Goal: Find specific page/section: Find specific page/section

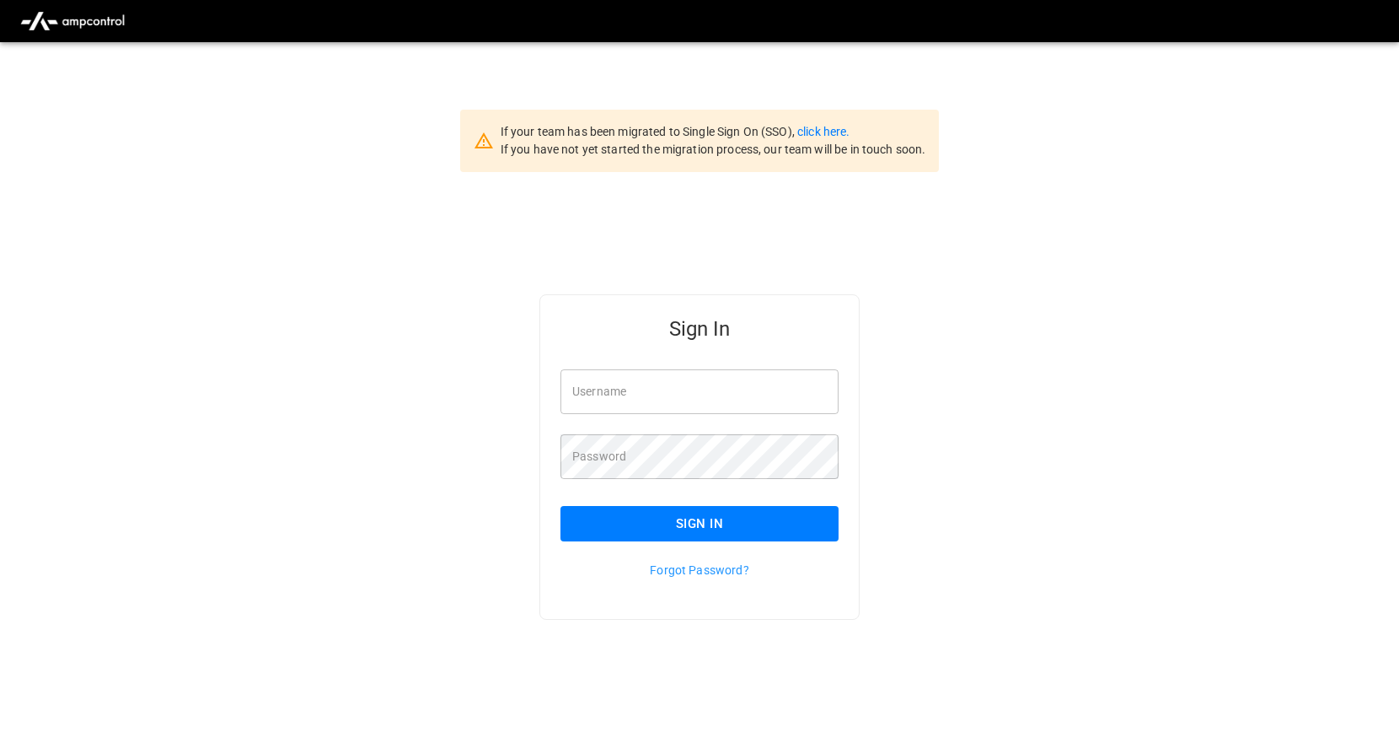
click at [658, 385] on input "Username" at bounding box center [700, 391] width 278 height 45
type input "**********"
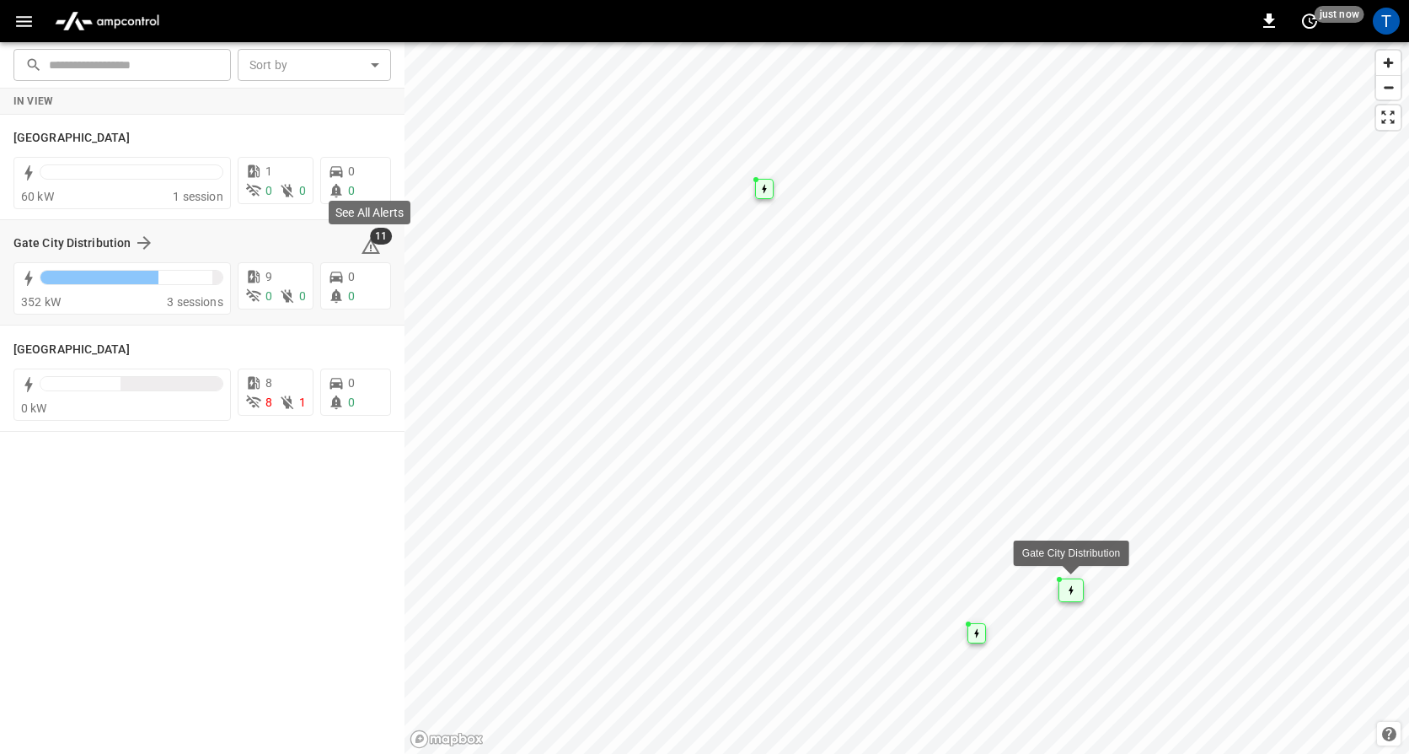
click at [373, 250] on icon at bounding box center [371, 246] width 20 height 20
